Goal: Understand process/instructions: Learn how to perform a task or action

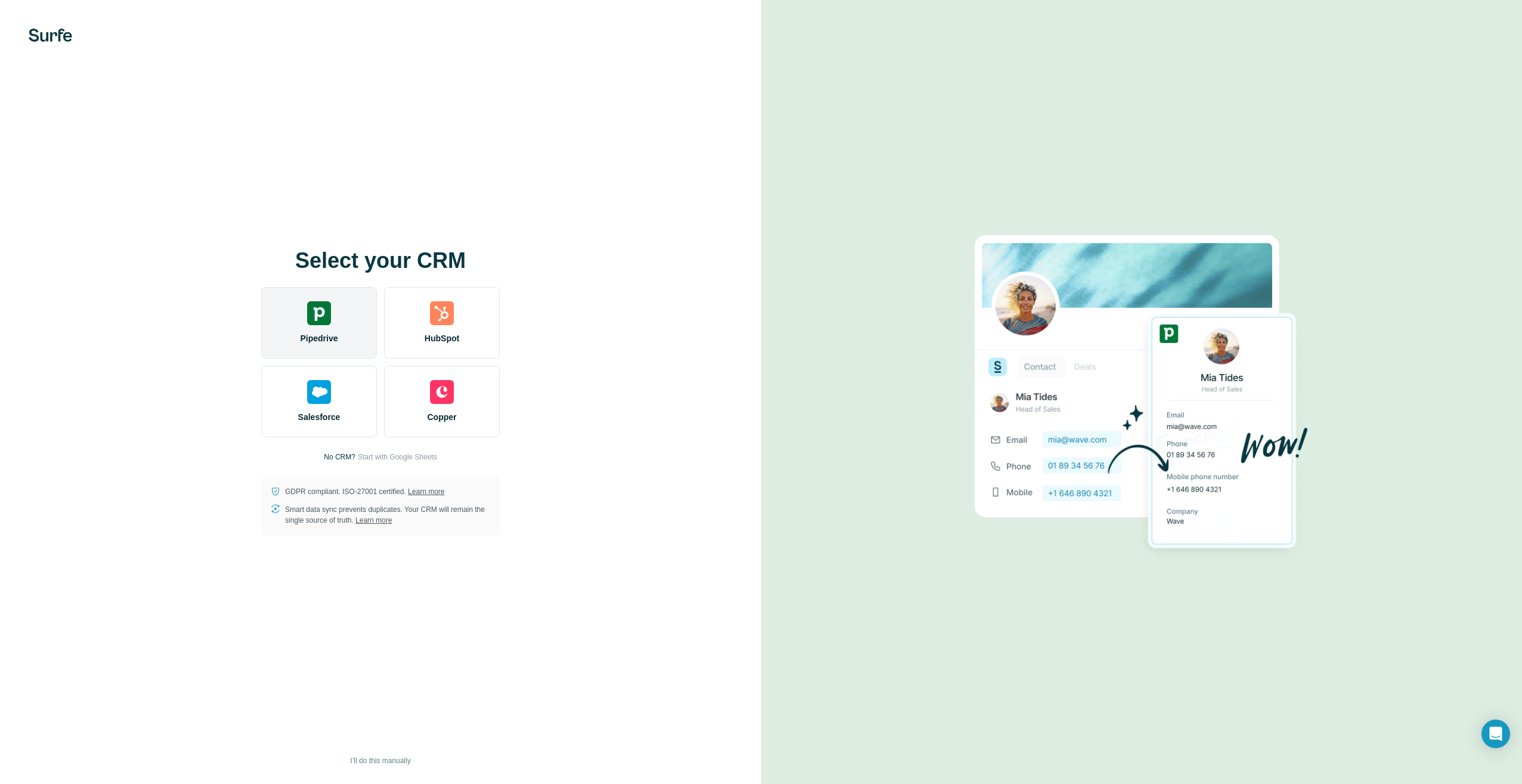
click at [302, 319] on div "Pipedrive" at bounding box center [319, 323] width 115 height 72
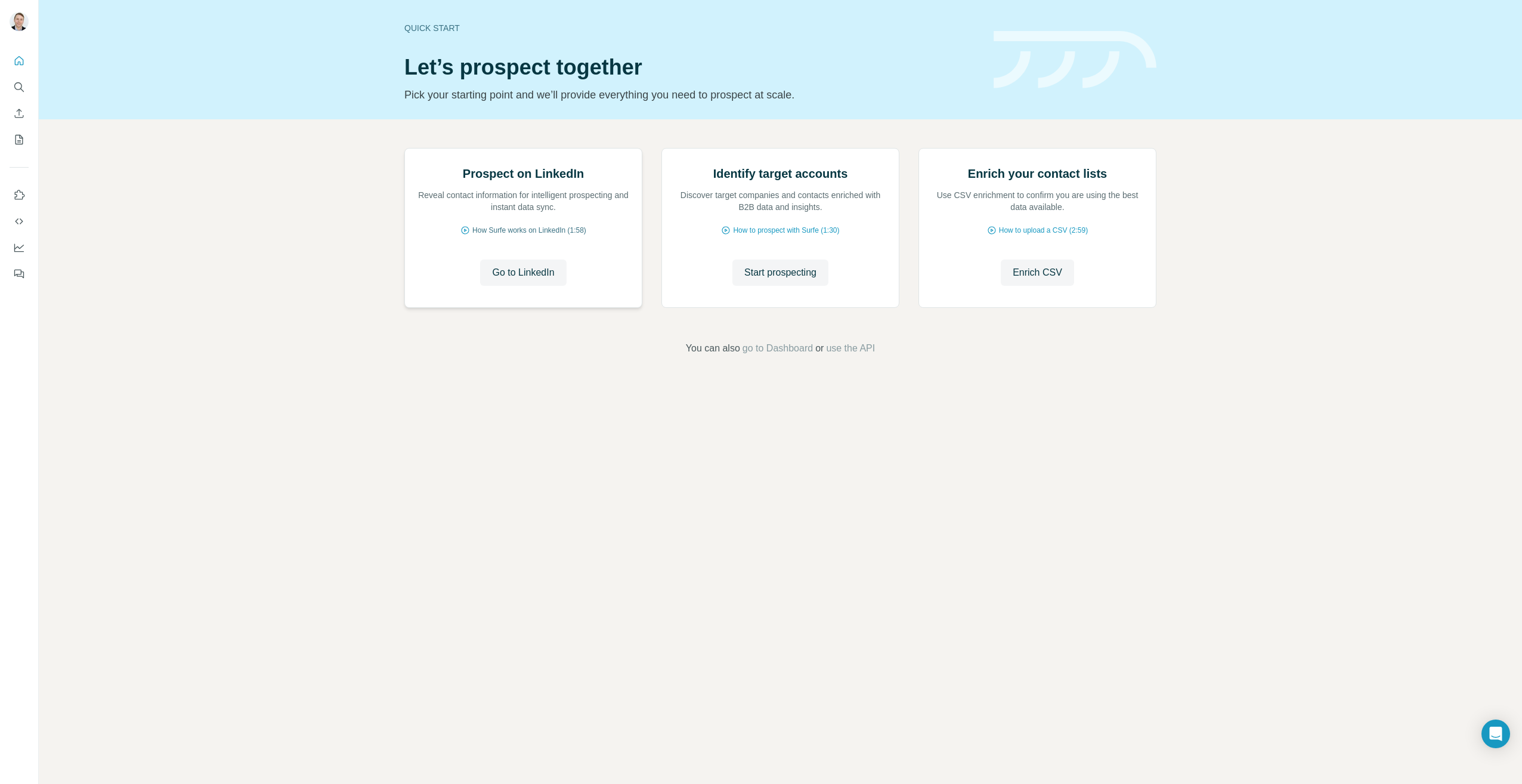
click at [520, 236] on span "How Surfe works on LinkedIn (1:58)" at bounding box center [530, 230] width 114 height 11
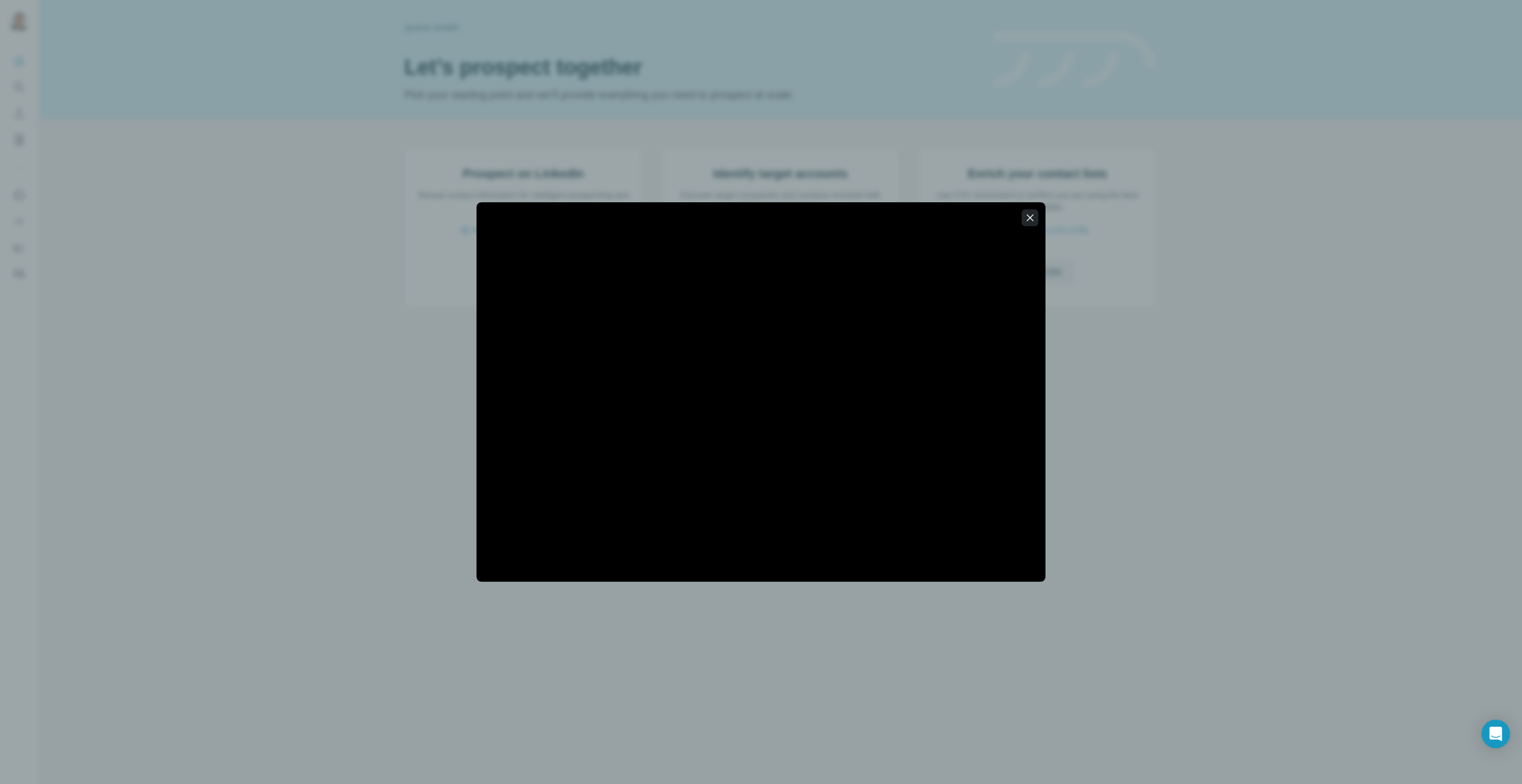
click at [1034, 219] on icon "button" at bounding box center [1030, 217] width 12 height 12
